Goal: Task Accomplishment & Management: Complete application form

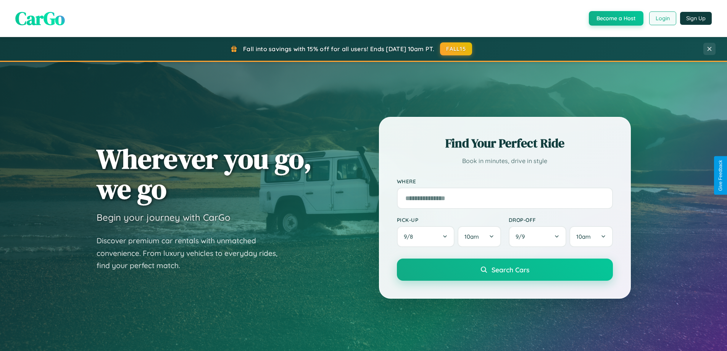
click at [662, 18] on button "Login" at bounding box center [662, 18] width 27 height 14
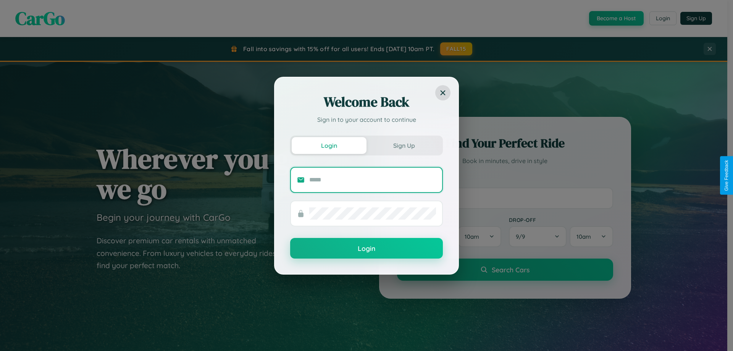
click at [372, 179] on input "text" at bounding box center [372, 180] width 127 height 12
type input "**********"
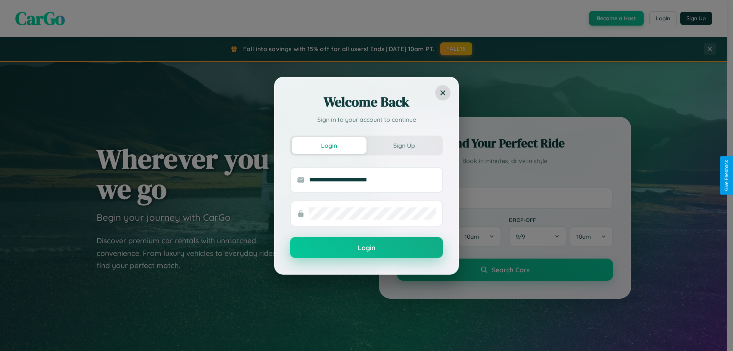
click at [366, 248] on button "Login" at bounding box center [366, 247] width 153 height 21
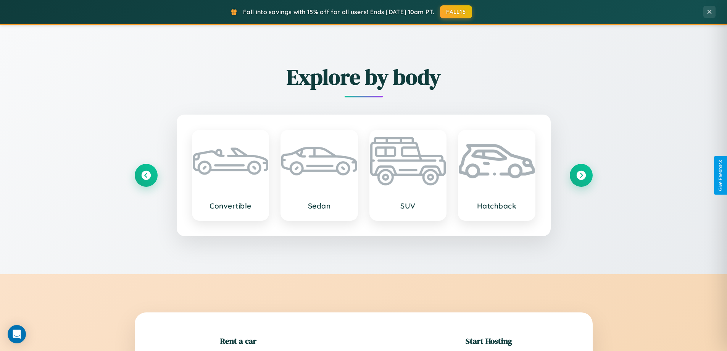
scroll to position [165, 0]
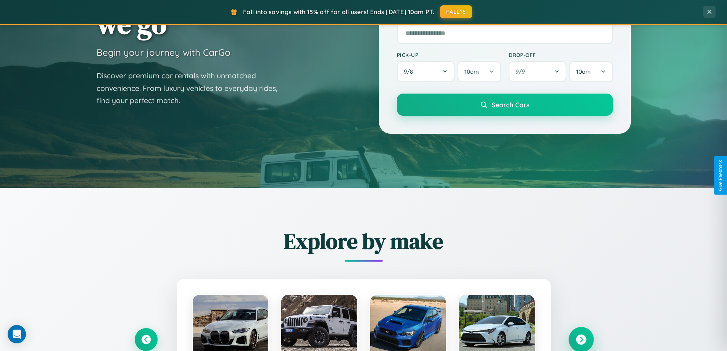
click at [581, 339] on icon at bounding box center [581, 339] width 10 height 10
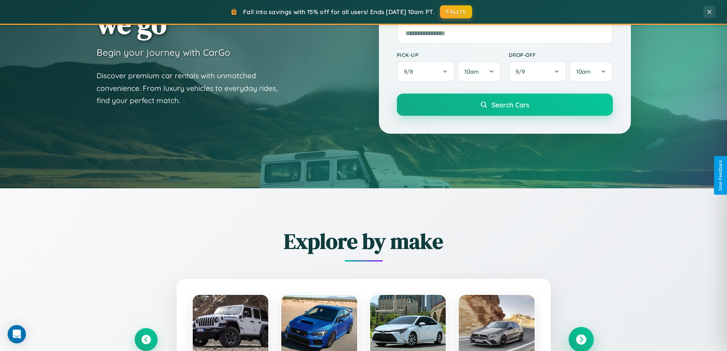
click at [581, 339] on icon at bounding box center [581, 339] width 10 height 10
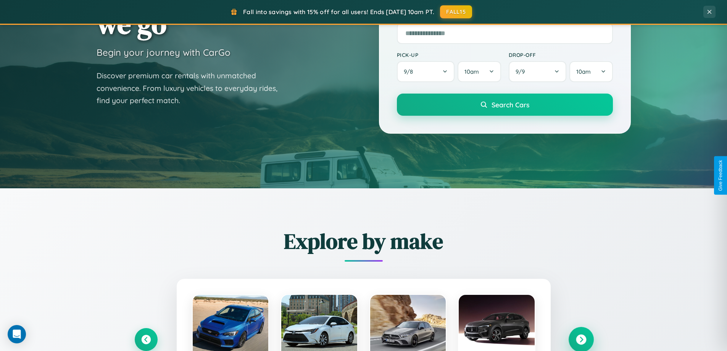
click at [581, 339] on icon at bounding box center [581, 339] width 10 height 10
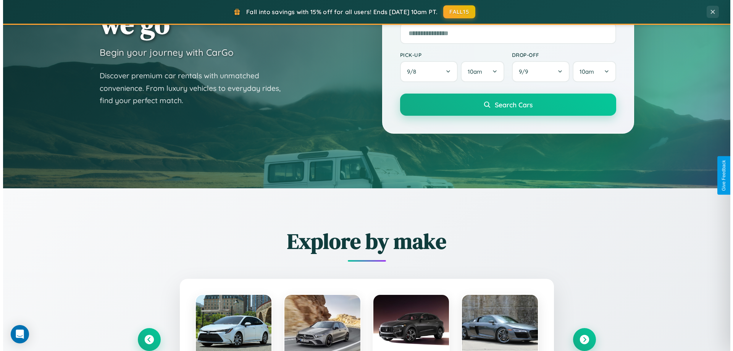
scroll to position [0, 0]
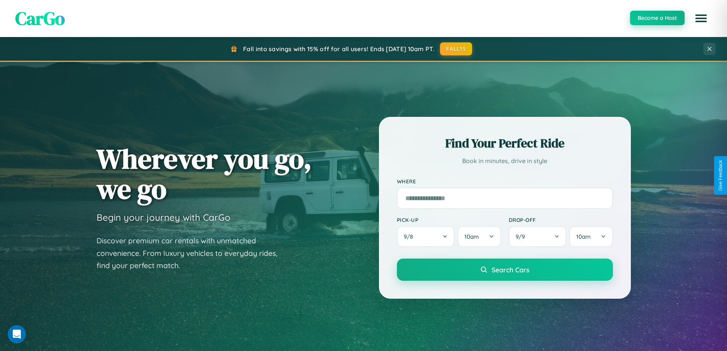
click at [657, 18] on button "Become a Host" at bounding box center [657, 18] width 55 height 15
